Goal: Information Seeking & Learning: Learn about a topic

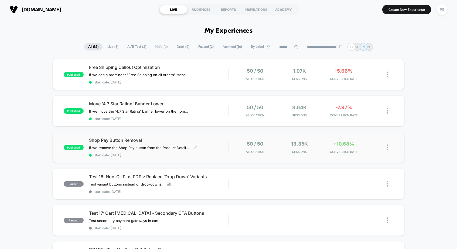
click at [211, 138] on span "Shop Pay Button Removal" at bounding box center [158, 139] width 139 height 5
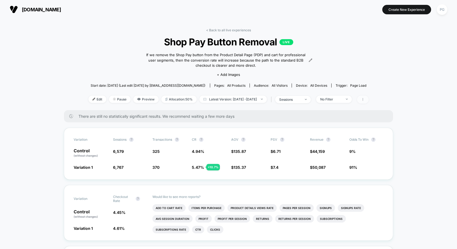
click at [364, 99] on icon at bounding box center [362, 99] width 3 height 3
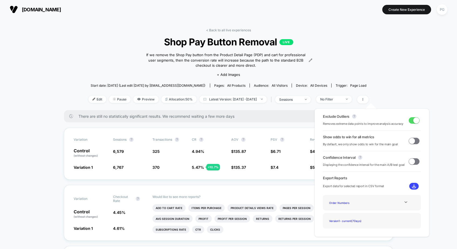
click at [413, 122] on span at bounding box center [416, 120] width 6 height 6
click at [412, 122] on span at bounding box center [412, 120] width 6 height 6
click at [413, 122] on span at bounding box center [416, 120] width 6 height 6
click at [412, 122] on span at bounding box center [412, 120] width 6 height 6
click at [413, 122] on span at bounding box center [416, 120] width 6 height 6
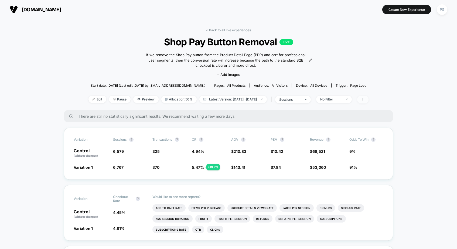
click at [364, 100] on icon at bounding box center [362, 99] width 3 height 3
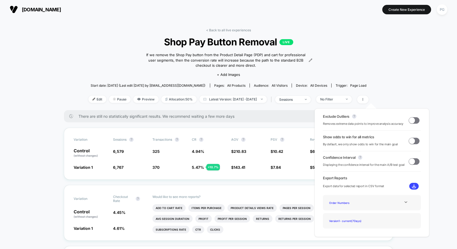
click at [413, 122] on span at bounding box center [413, 120] width 11 height 6
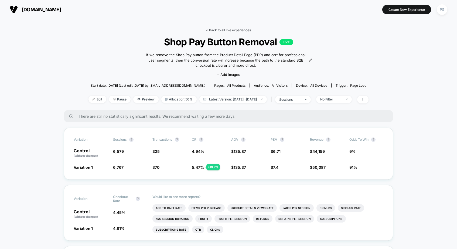
click at [221, 28] on link "< Back to all live experiences" at bounding box center [228, 30] width 45 height 4
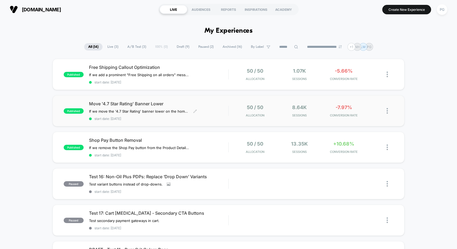
click at [221, 102] on span "Move '4.7 Star Rating' Banner Lower" at bounding box center [158, 103] width 139 height 5
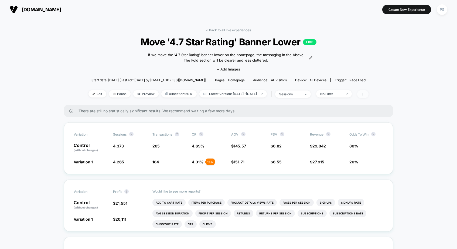
click at [368, 92] on span at bounding box center [362, 94] width 11 height 8
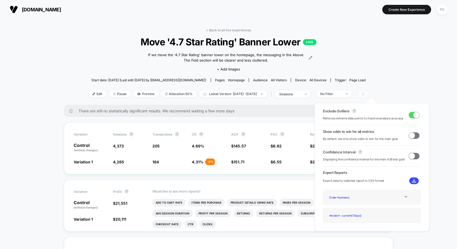
click at [368, 92] on span at bounding box center [362, 94] width 11 height 8
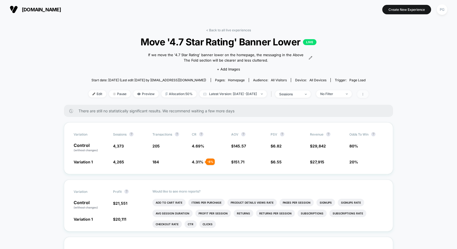
click at [368, 90] on span at bounding box center [362, 94] width 11 height 8
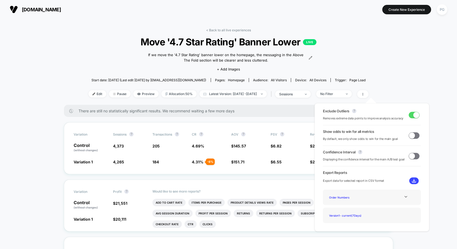
click at [415, 112] on span at bounding box center [416, 115] width 6 height 6
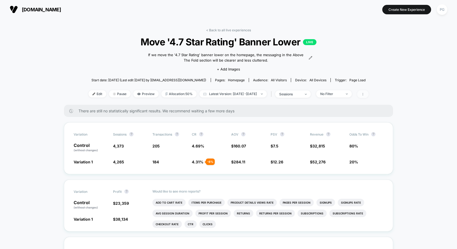
click at [363, 95] on icon at bounding box center [362, 94] width 1 height 3
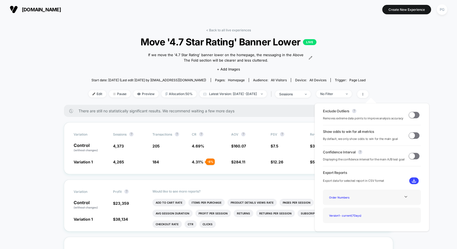
click at [410, 114] on span at bounding box center [412, 115] width 6 height 6
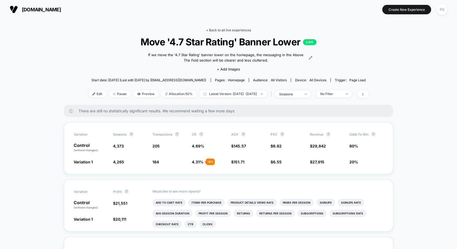
click at [222, 29] on link "< Back to all live experiences" at bounding box center [228, 30] width 45 height 4
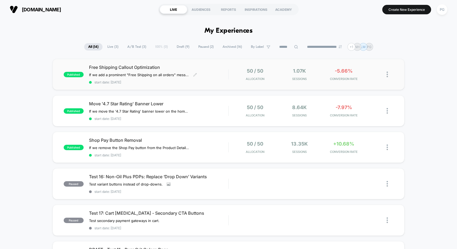
click at [206, 65] on span "Free Shipping Callout Optimization" at bounding box center [158, 66] width 139 height 5
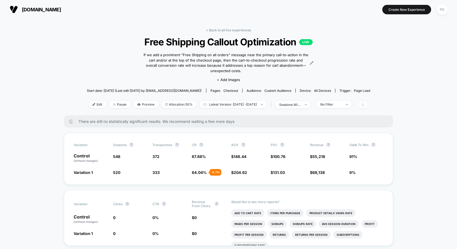
click at [368, 102] on span at bounding box center [362, 105] width 11 height 8
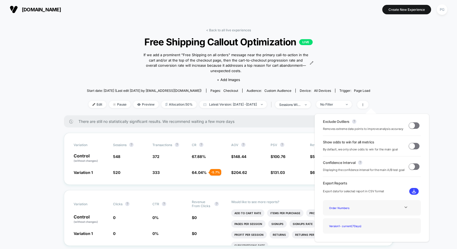
click at [410, 125] on span at bounding box center [412, 125] width 6 height 6
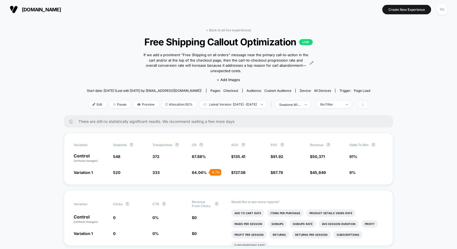
click at [368, 104] on span at bounding box center [362, 105] width 11 height 8
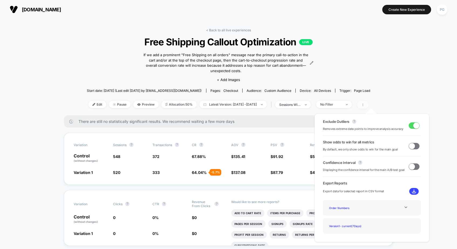
click at [368, 104] on span at bounding box center [362, 105] width 11 height 8
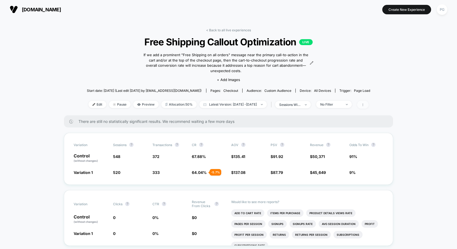
click at [368, 104] on span at bounding box center [362, 105] width 11 height 8
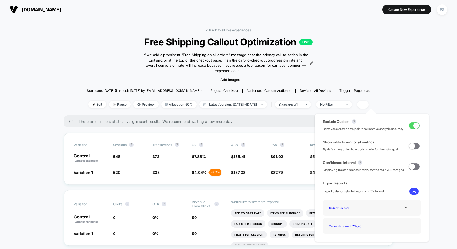
click at [413, 124] on span at bounding box center [416, 125] width 6 height 6
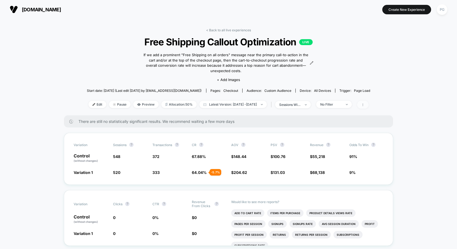
click at [368, 108] on span at bounding box center [362, 105] width 11 height 8
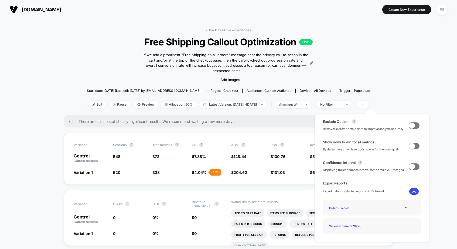
click at [411, 126] on span at bounding box center [412, 125] width 6 height 6
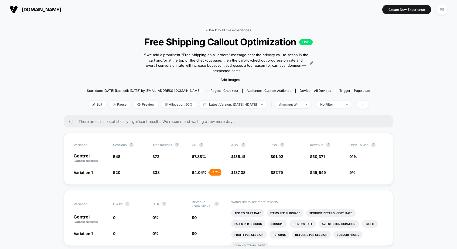
click at [237, 30] on link "< Back to all live experiences" at bounding box center [228, 30] width 45 height 4
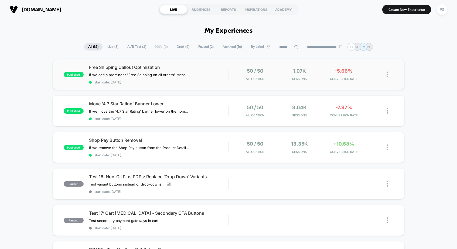
click at [214, 63] on div "published Free Shipping Callout Optimization If we add a prominent "Free Shippi…" at bounding box center [229, 74] width 352 height 31
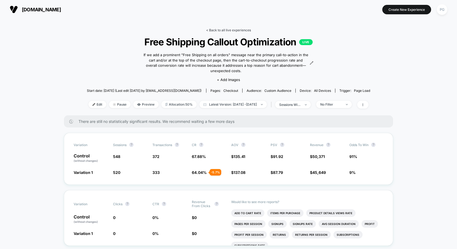
click at [224, 30] on link "< Back to all live experiences" at bounding box center [228, 30] width 45 height 4
